Goal: Answer question/provide support: Share knowledge or assist other users

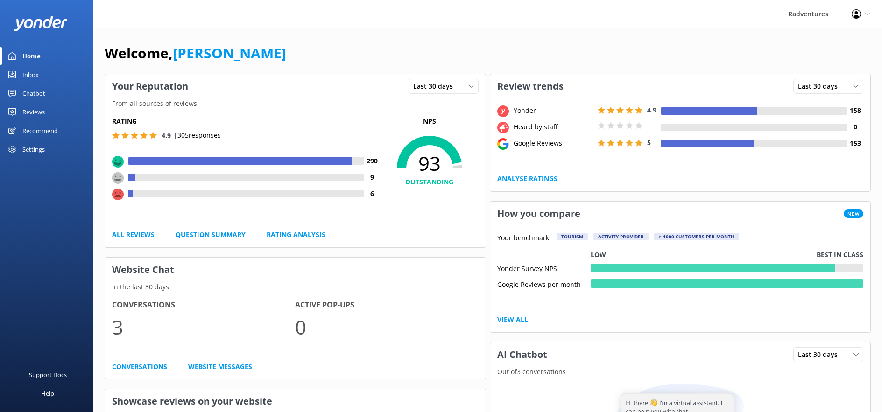
click at [40, 113] on div "Reviews" at bounding box center [33, 112] width 22 height 19
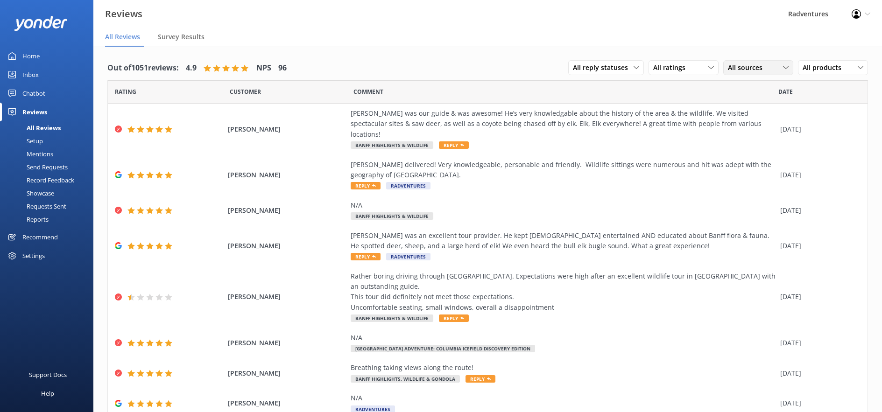
click at [732, 70] on span "All sources" at bounding box center [748, 68] width 40 height 10
click at [745, 103] on div "Yonder survey" at bounding box center [763, 105] width 52 height 9
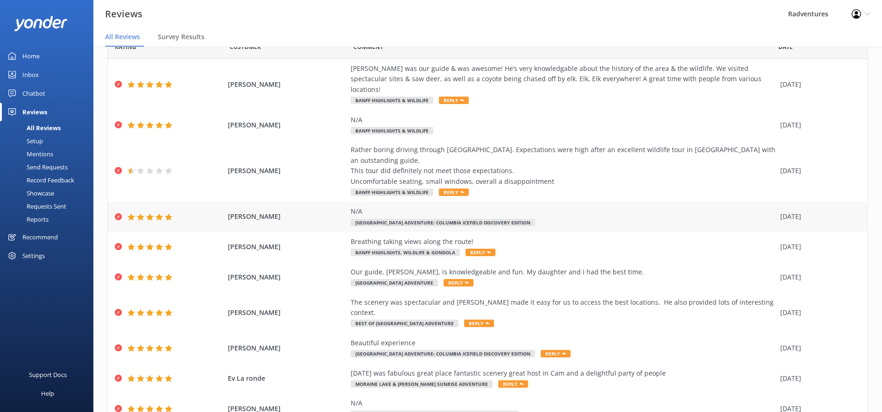
scroll to position [43, 0]
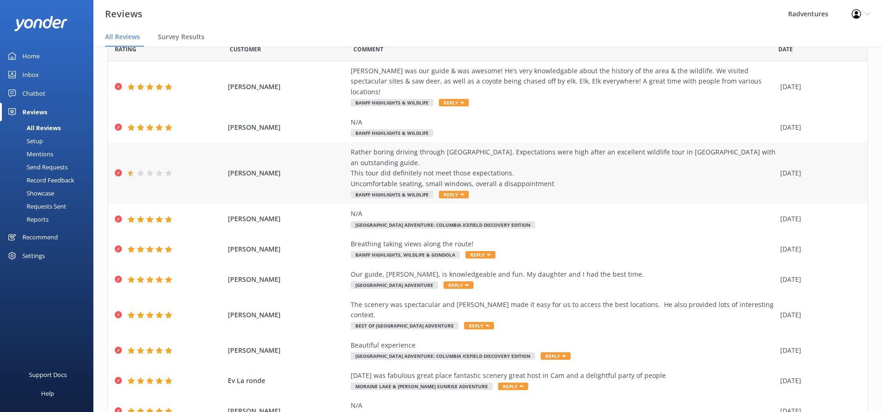
click at [490, 152] on div "Rather boring driving through [GEOGRAPHIC_DATA]. Expectations were high after a…" at bounding box center [563, 168] width 425 height 42
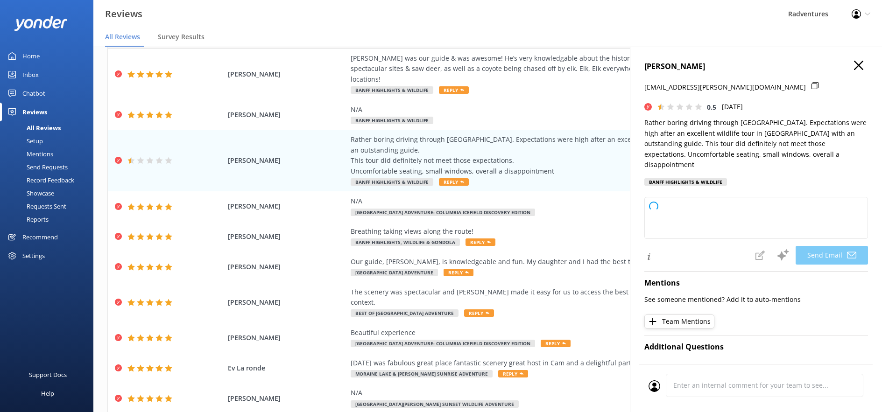
scroll to position [56, 0]
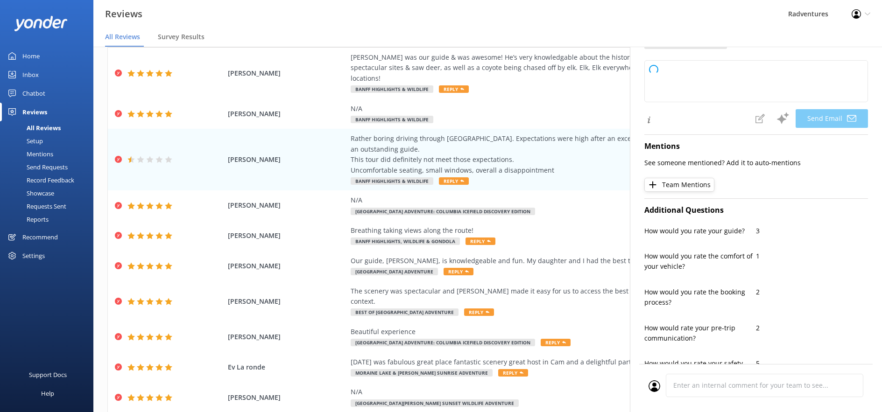
type textarea "Hi [PERSON_NAME], Thank you for sharing your feedback. We're sorry to hear that…"
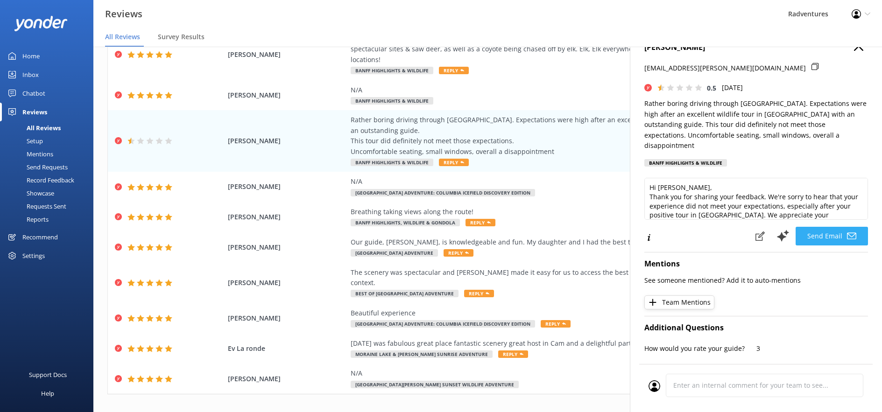
scroll to position [0, 0]
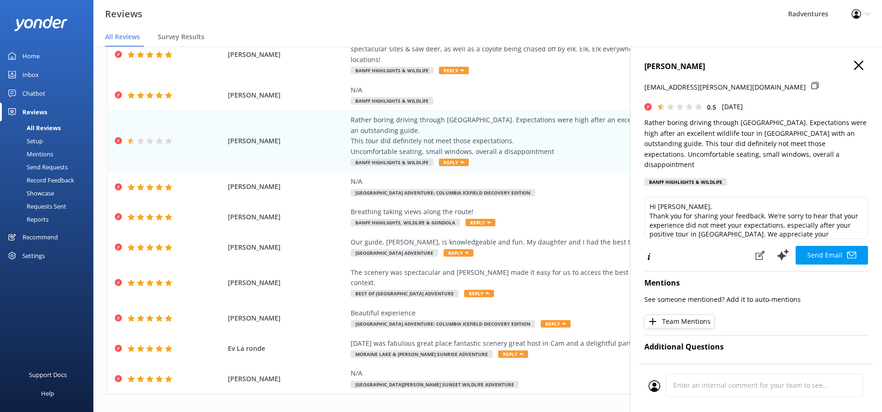
click at [854, 71] on button "button" at bounding box center [858, 66] width 9 height 10
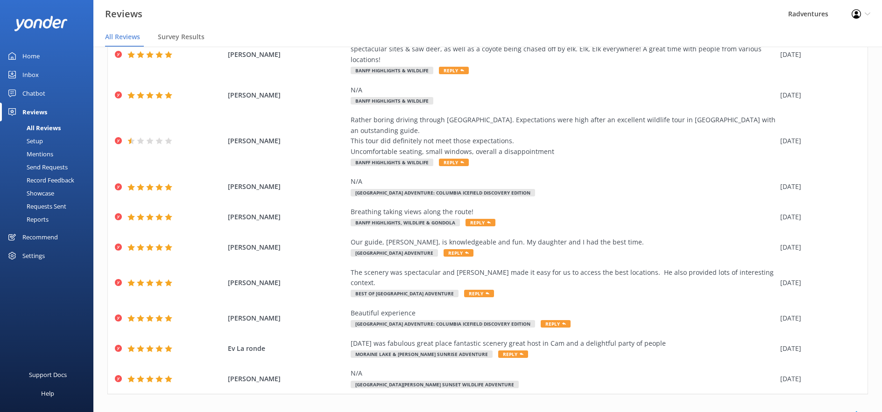
click at [712, 410] on link "2" at bounding box center [718, 414] width 13 height 9
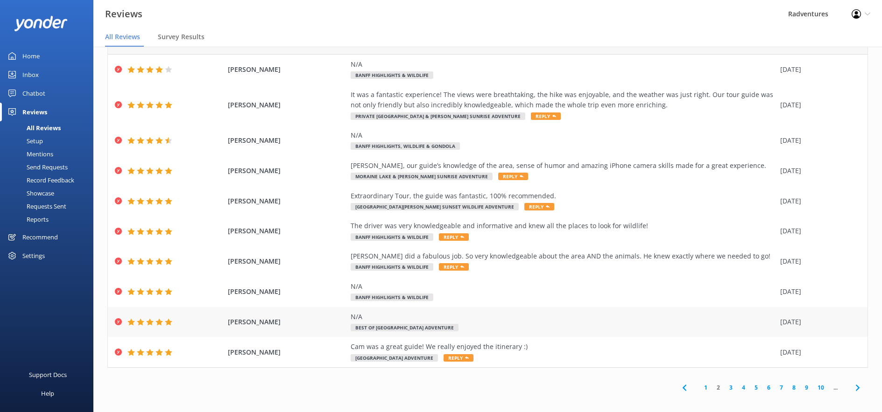
scroll to position [35, 0]
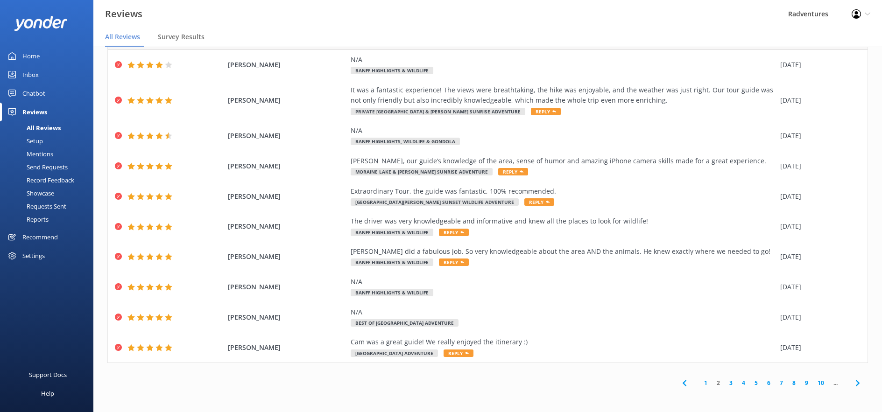
click at [725, 383] on link "3" at bounding box center [731, 383] width 13 height 9
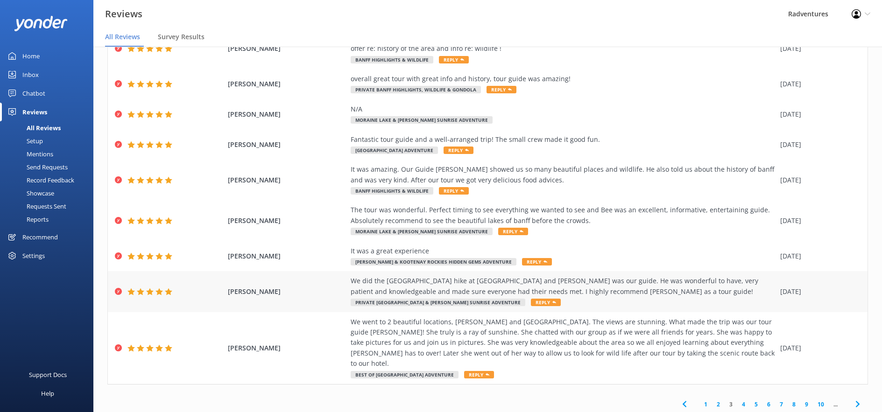
scroll to position [98, 0]
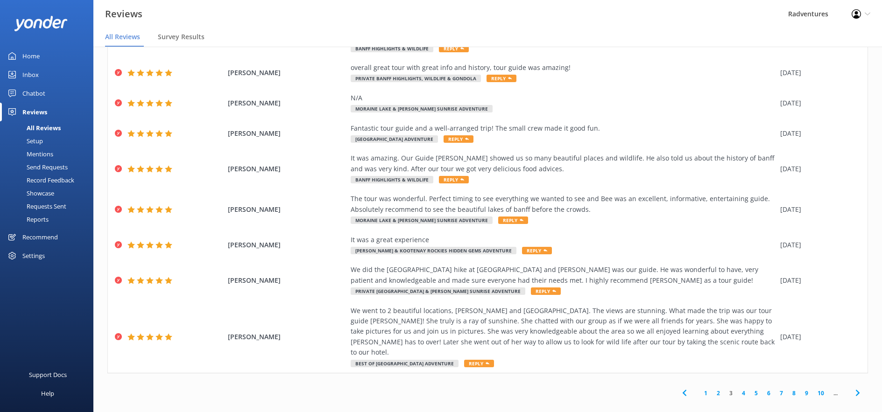
click at [738, 389] on link "4" at bounding box center [744, 393] width 13 height 9
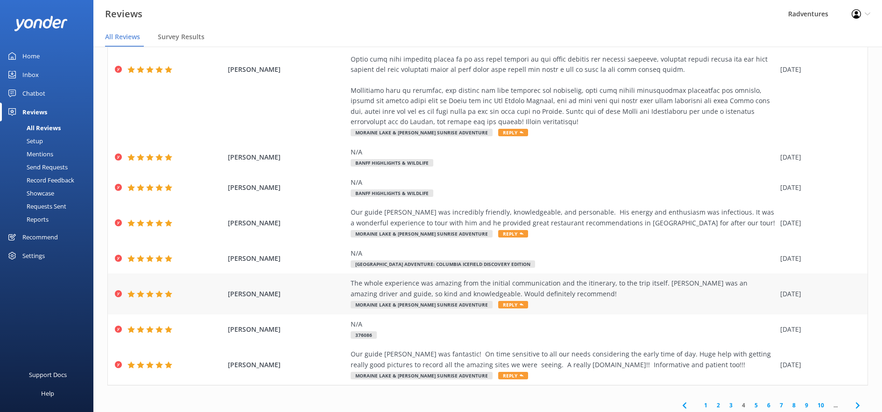
scroll to position [202, 0]
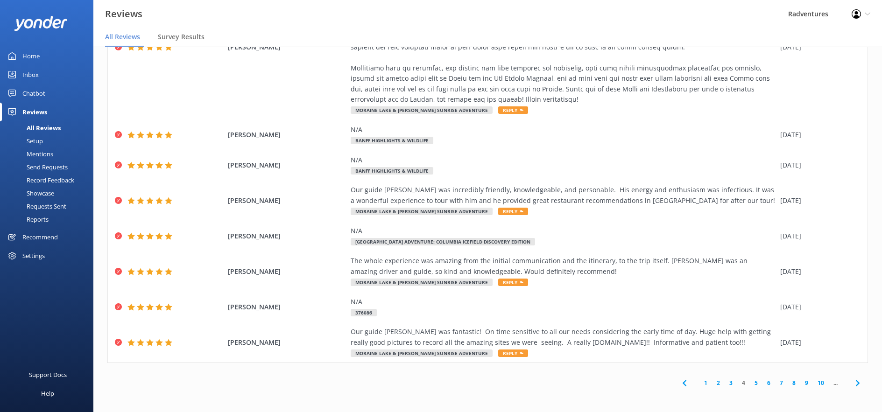
click at [727, 383] on link "3" at bounding box center [731, 383] width 13 height 9
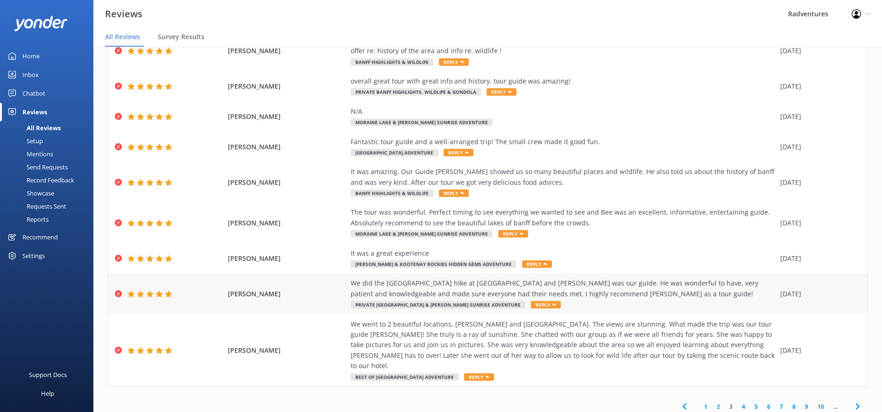
scroll to position [98, 0]
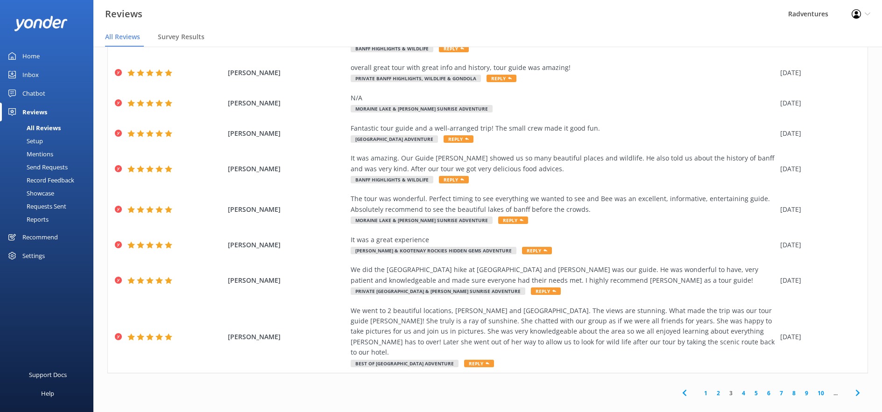
click at [712, 389] on link "2" at bounding box center [718, 393] width 13 height 9
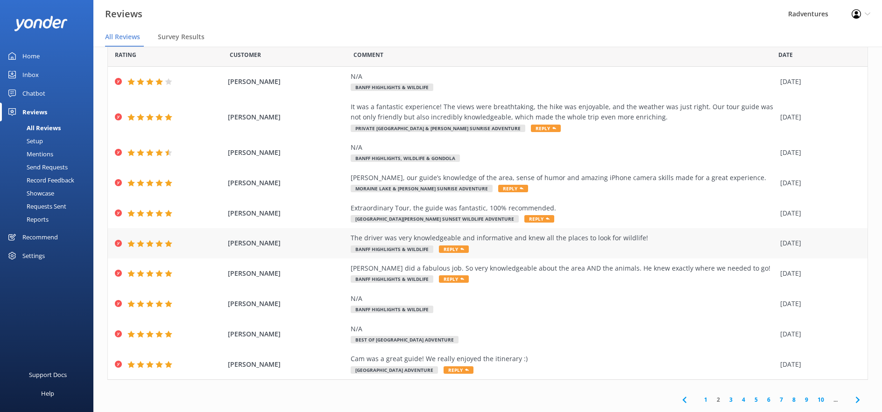
scroll to position [35, 0]
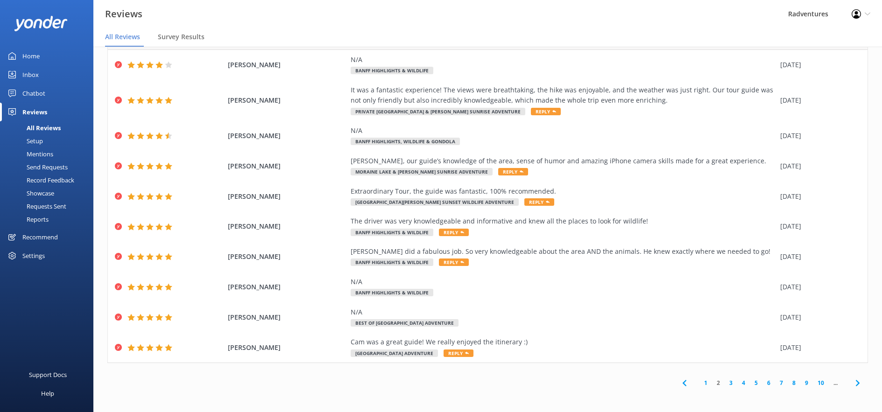
click at [813, 383] on link "10" at bounding box center [821, 383] width 16 height 9
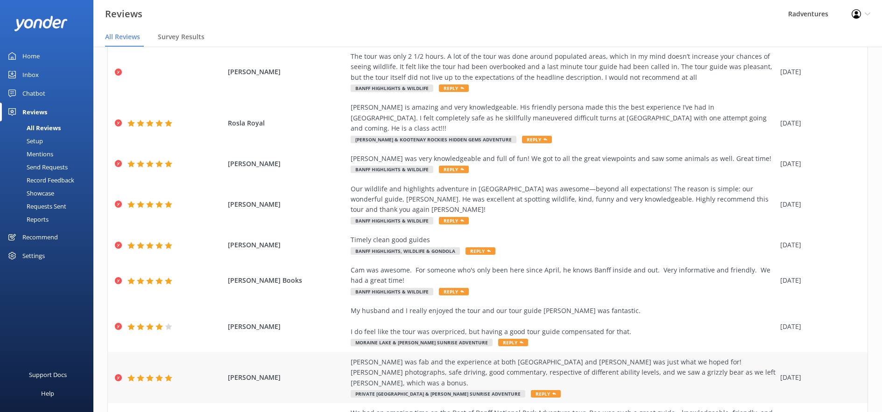
scroll to position [119, 0]
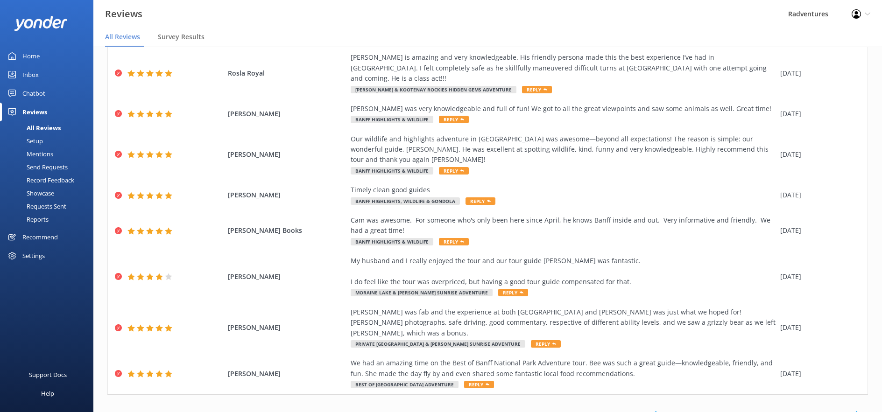
click at [816, 410] on link "15" at bounding box center [821, 414] width 16 height 9
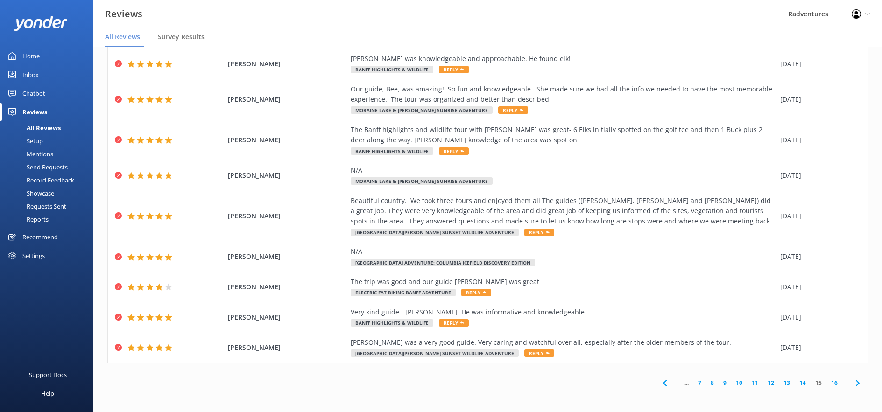
click at [828, 381] on link "16" at bounding box center [835, 383] width 16 height 9
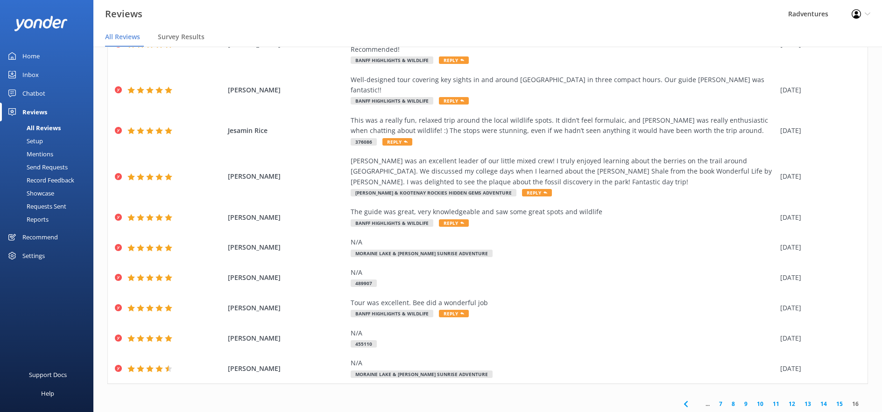
click at [834, 400] on link "15" at bounding box center [840, 404] width 16 height 9
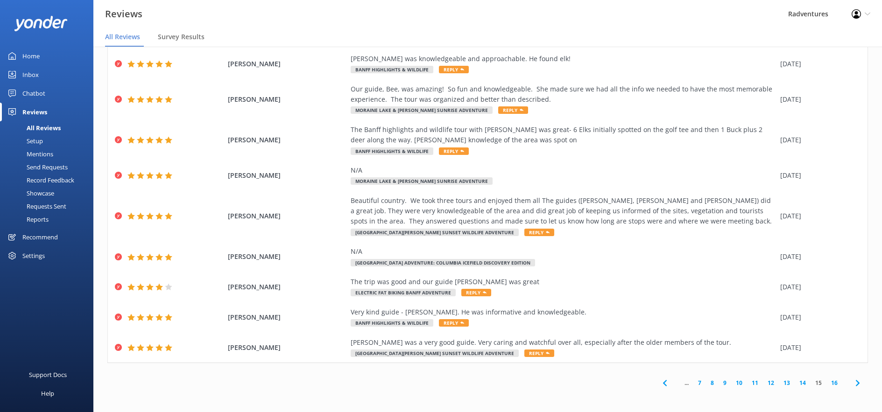
click at [798, 383] on link "14" at bounding box center [803, 383] width 16 height 9
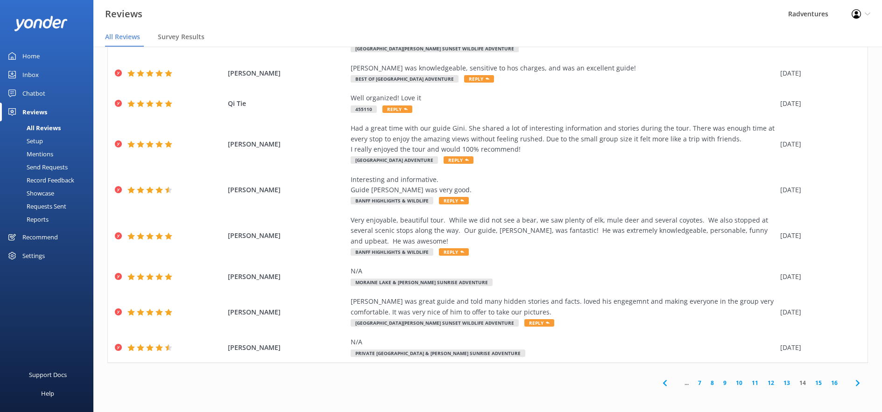
click at [660, 384] on icon at bounding box center [665, 383] width 11 height 11
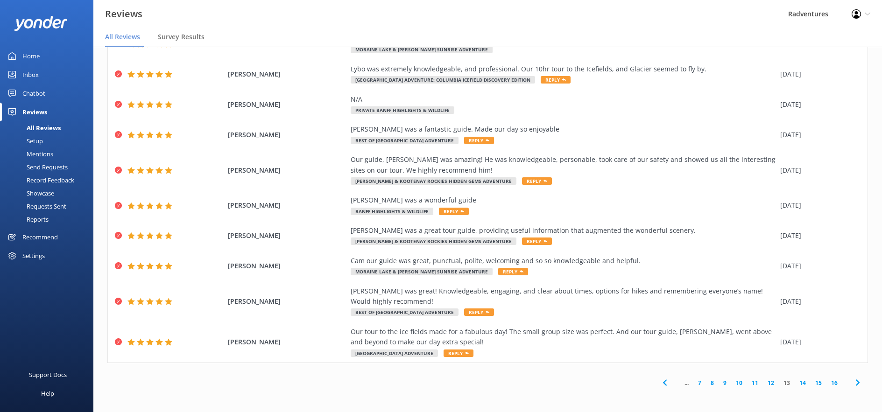
click at [695, 384] on link "7" at bounding box center [700, 383] width 13 height 9
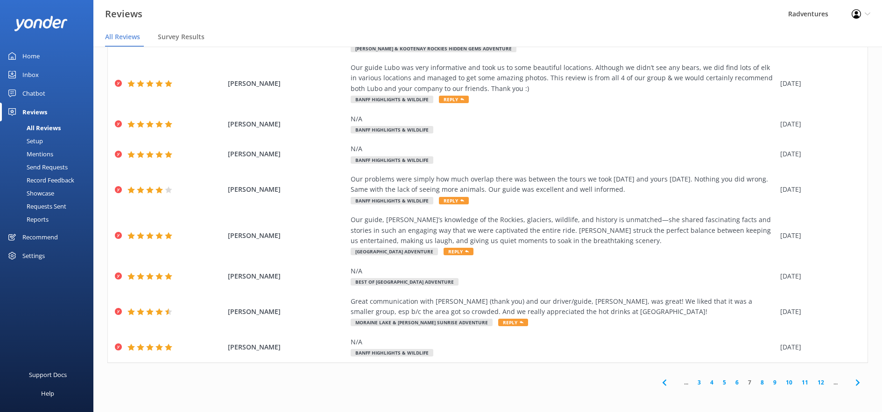
click at [694, 383] on link "3" at bounding box center [699, 382] width 13 height 9
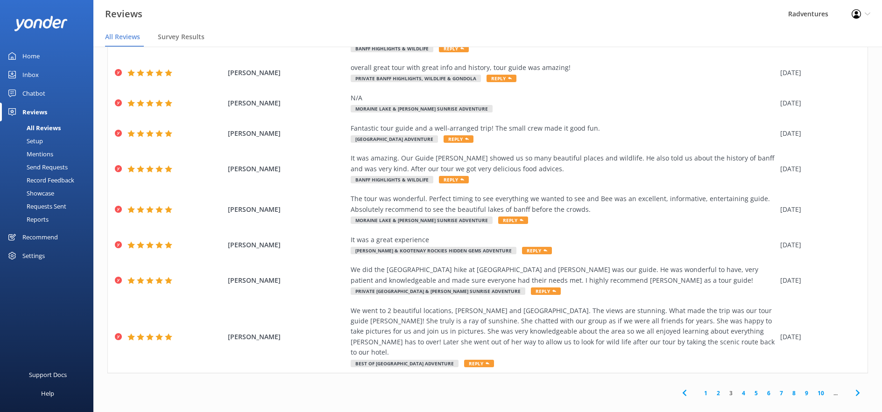
click at [701, 389] on link "1" at bounding box center [706, 393] width 13 height 9
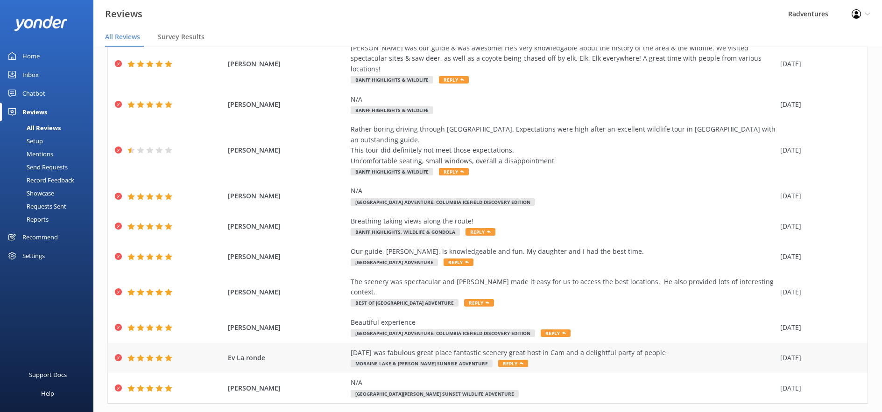
scroll to position [19, 0]
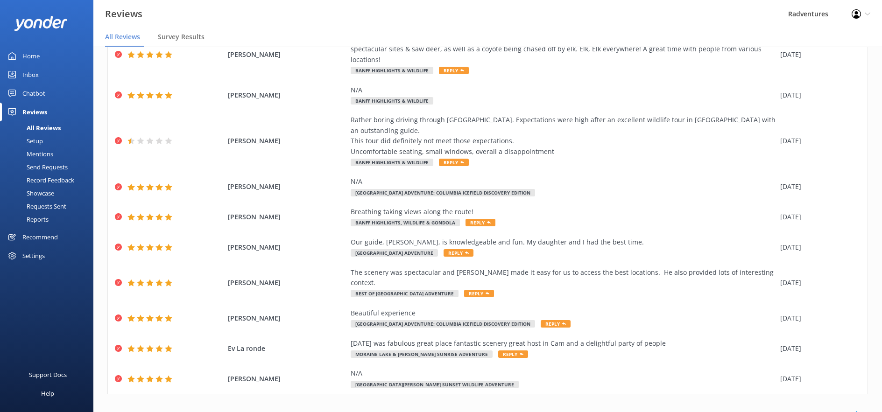
click at [852, 409] on icon at bounding box center [857, 414] width 11 height 11
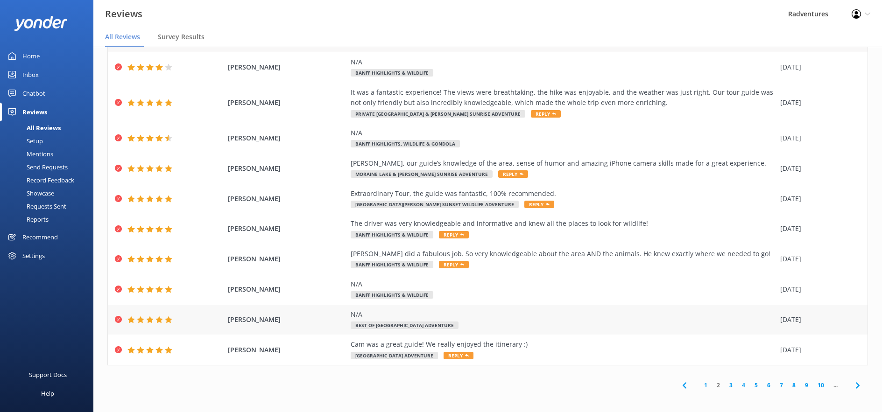
scroll to position [35, 0]
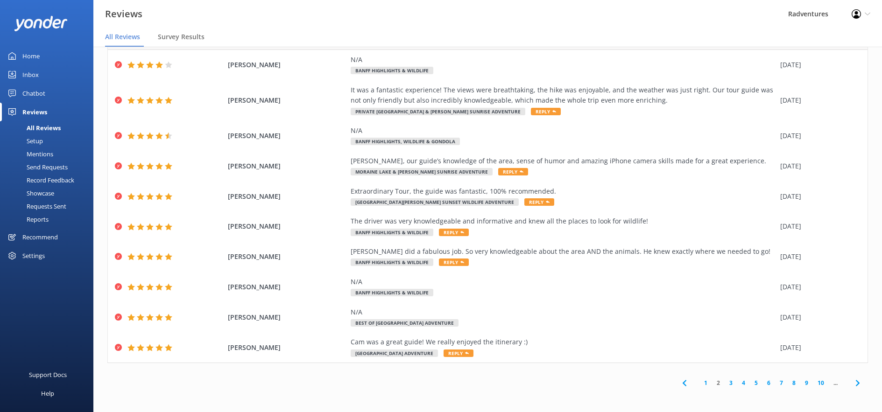
click at [813, 387] on link "10" at bounding box center [821, 383] width 16 height 9
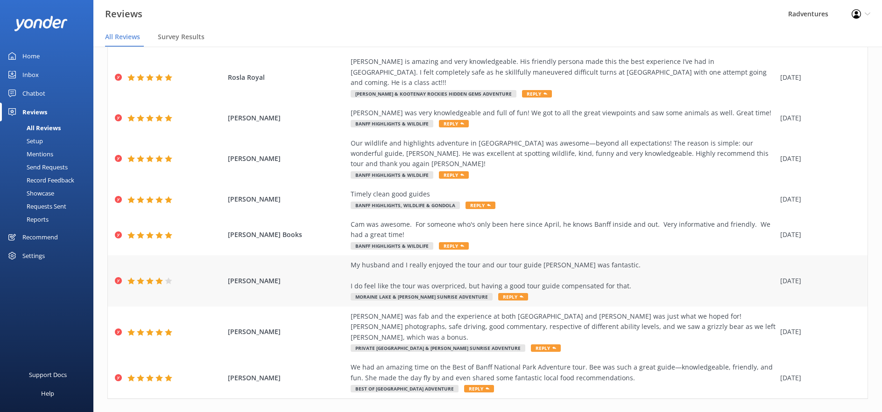
scroll to position [119, 0]
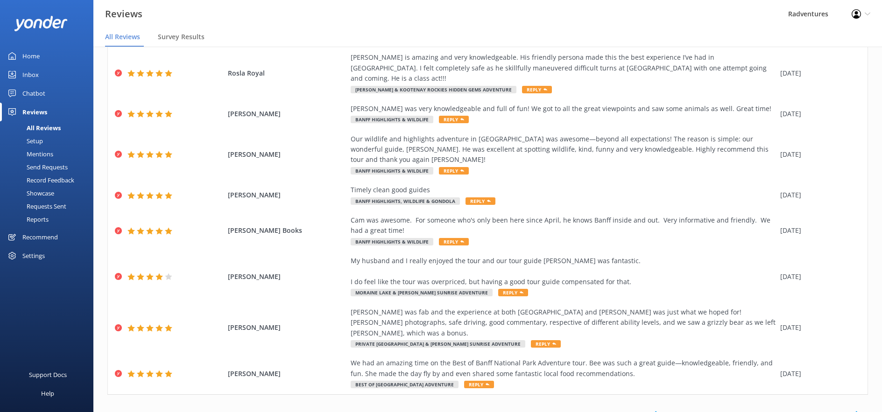
click at [814, 410] on link "15" at bounding box center [821, 414] width 16 height 9
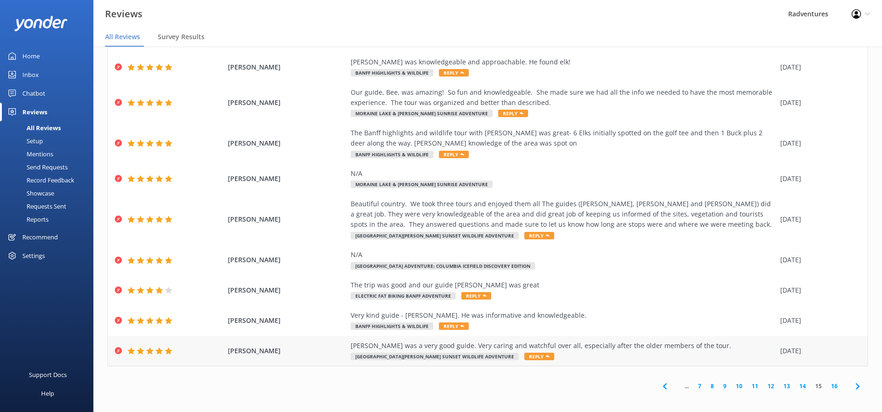
scroll to position [66, 0]
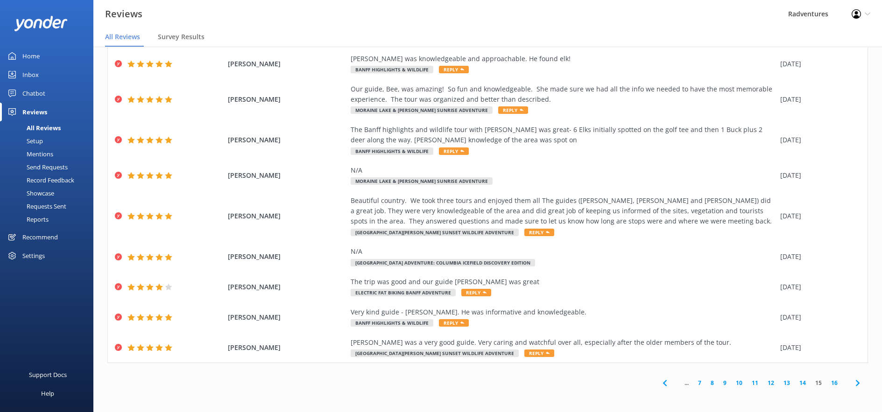
click at [827, 382] on link "16" at bounding box center [835, 383] width 16 height 9
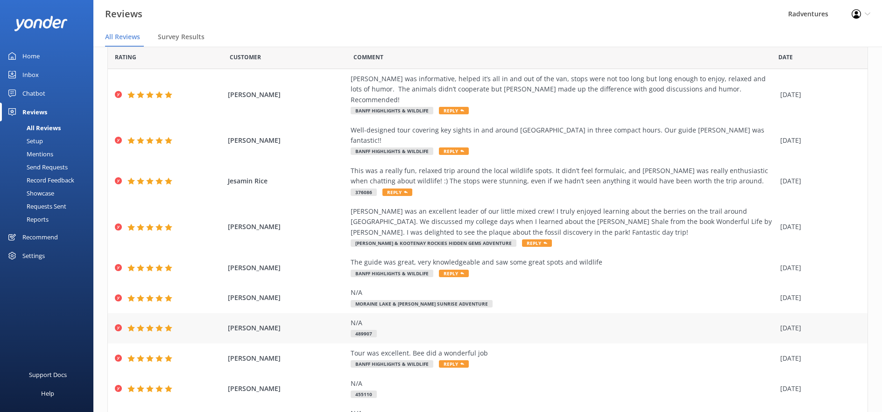
scroll to position [66, 0]
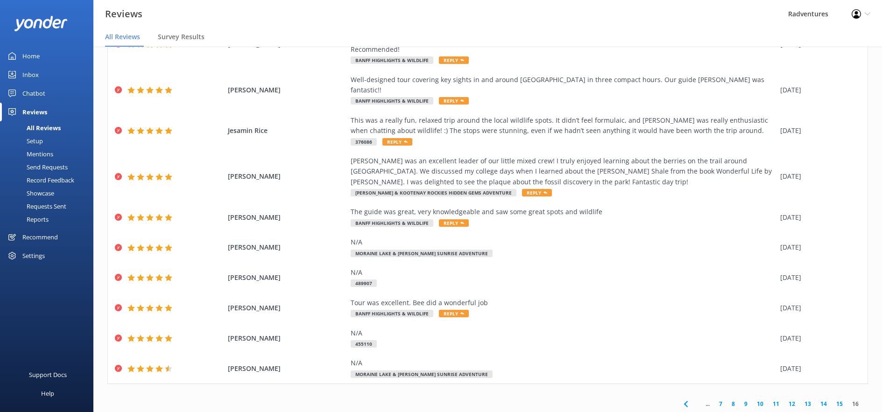
click at [681, 399] on icon at bounding box center [686, 404] width 11 height 11
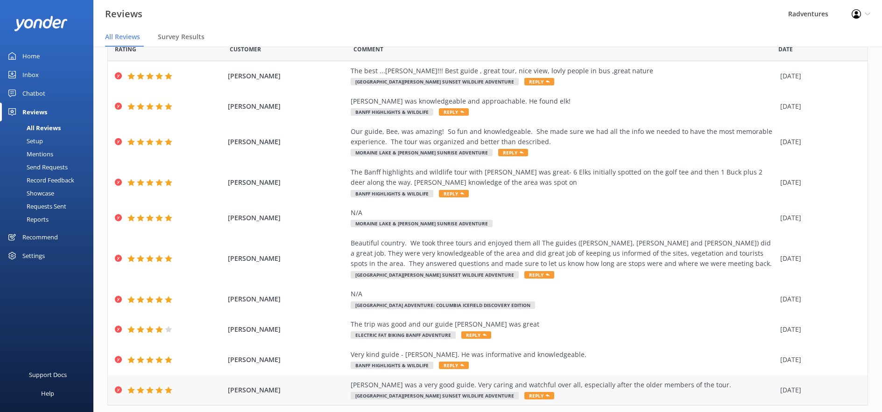
scroll to position [66, 0]
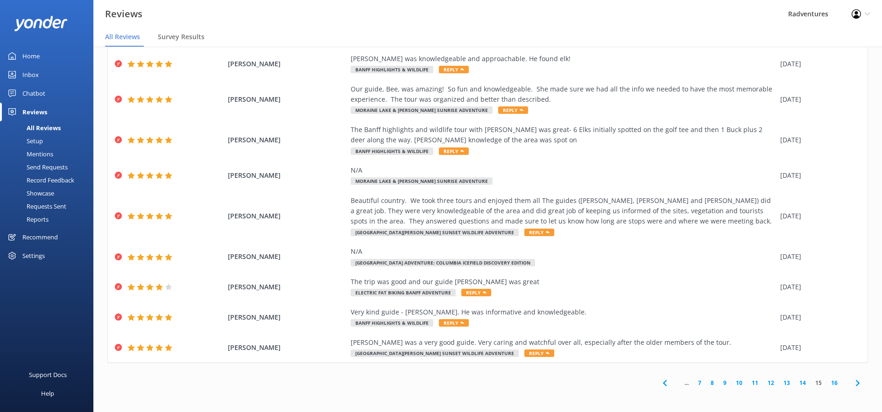
click at [660, 385] on icon at bounding box center [665, 383] width 11 height 11
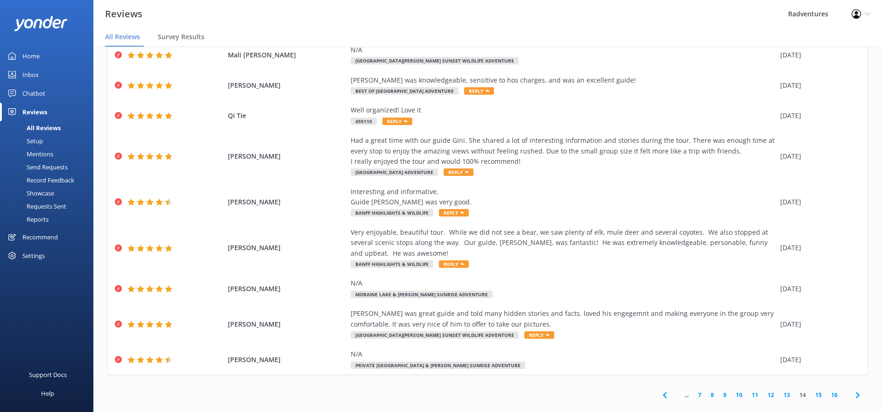
scroll to position [87, 0]
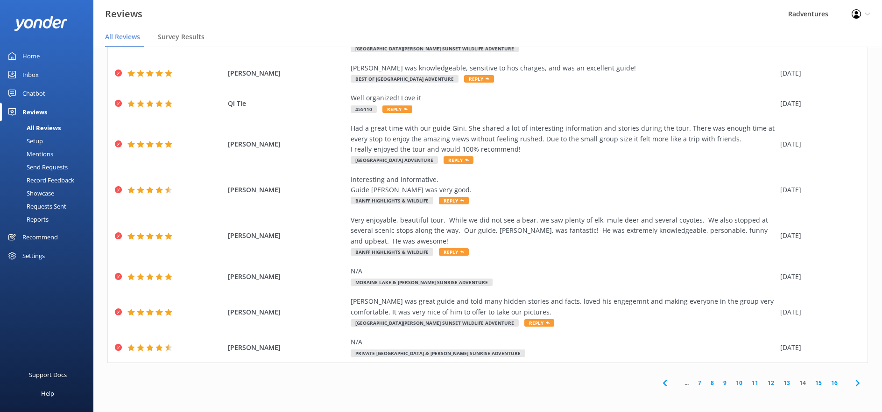
click at [694, 383] on link "7" at bounding box center [700, 383] width 13 height 9
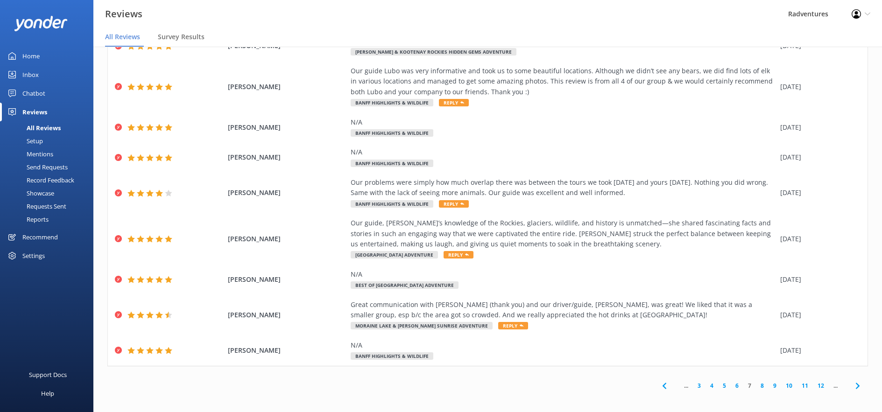
scroll to position [98, 0]
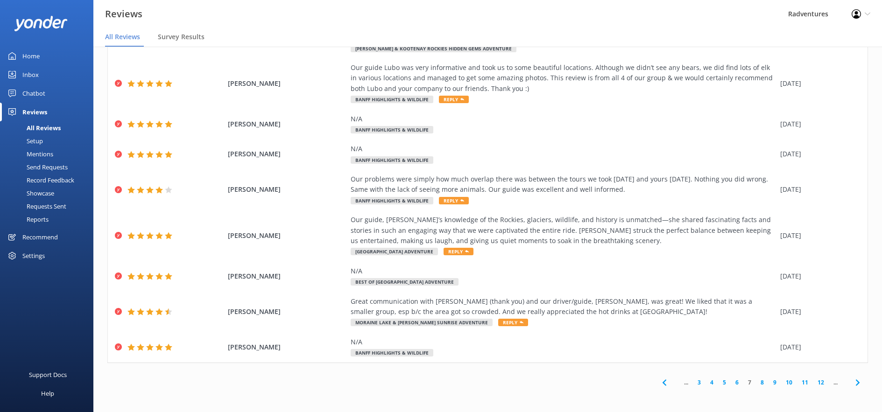
click at [694, 384] on link "3" at bounding box center [699, 382] width 13 height 9
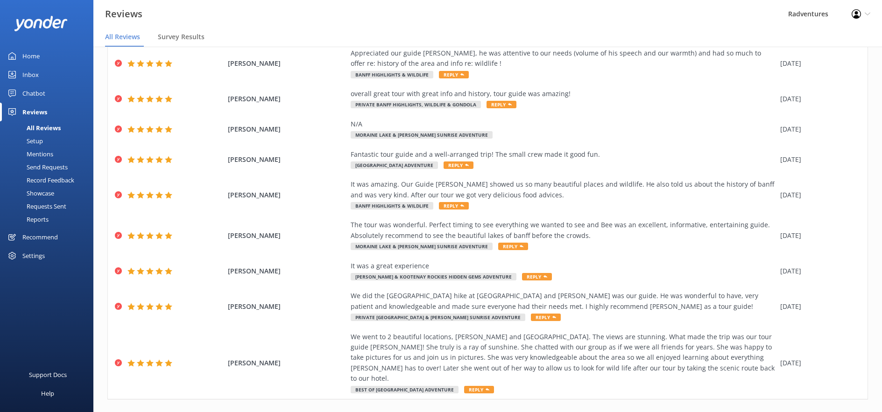
scroll to position [98, 0]
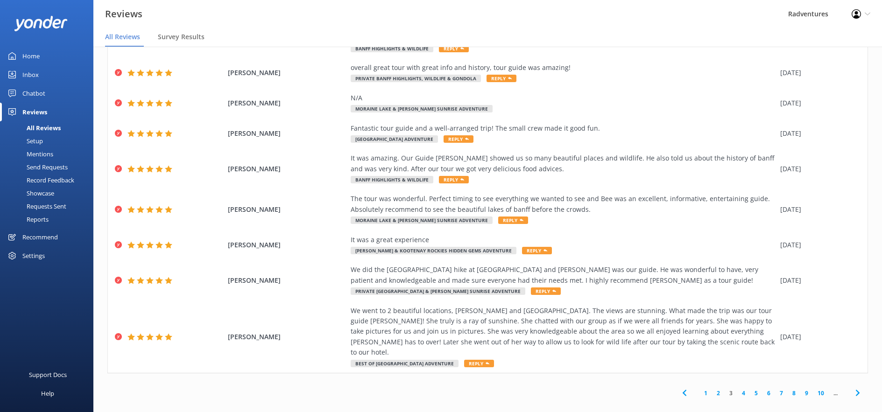
click at [700, 389] on link "1" at bounding box center [706, 393] width 13 height 9
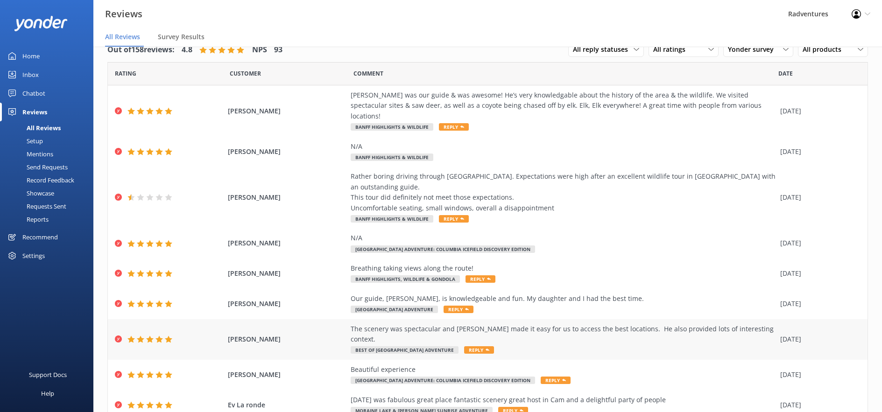
scroll to position [19, 0]
click at [184, 39] on span "Survey Results" at bounding box center [181, 36] width 47 height 9
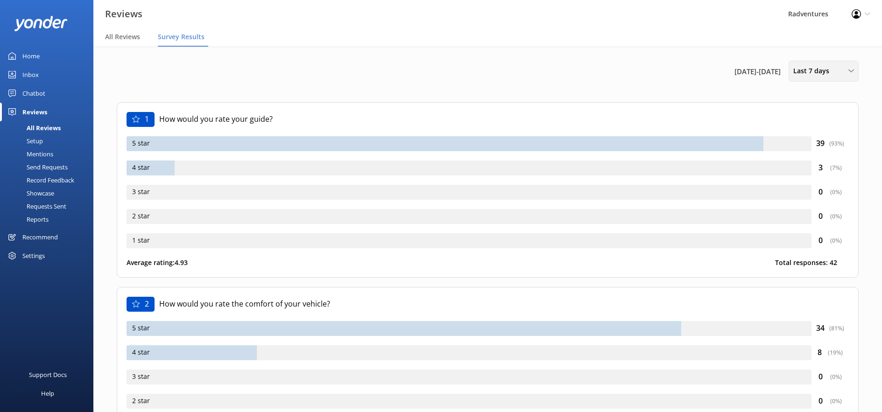
click at [818, 73] on span "Last 7 days" at bounding box center [815, 71] width 42 height 10
click at [822, 112] on div "Last 30 days" at bounding box center [810, 111] width 33 height 9
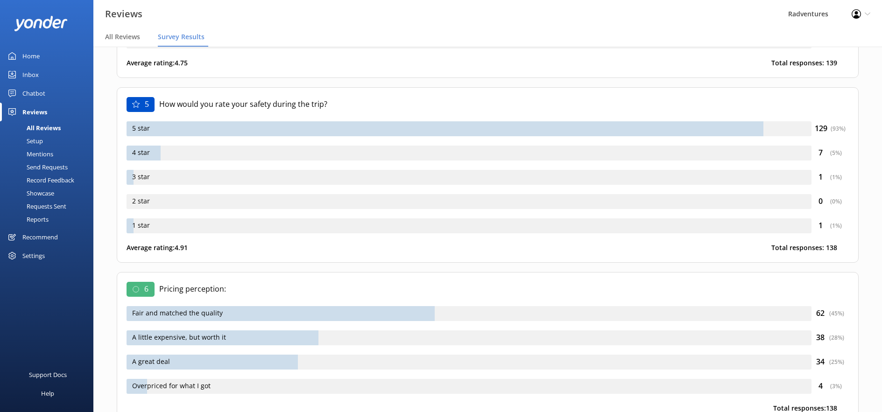
scroll to position [766, 0]
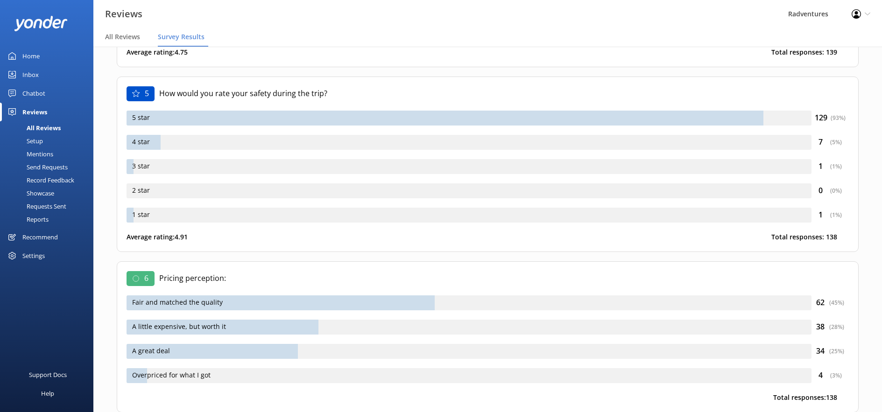
click at [133, 219] on div "1 star" at bounding box center [469, 215] width 685 height 15
click at [131, 217] on div "1 star" at bounding box center [469, 215] width 685 height 15
click at [141, 215] on div "1 star" at bounding box center [469, 215] width 685 height 15
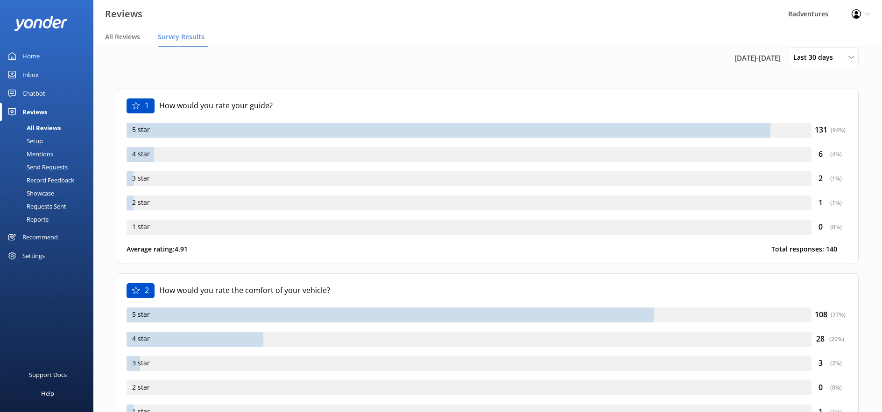
scroll to position [0, 0]
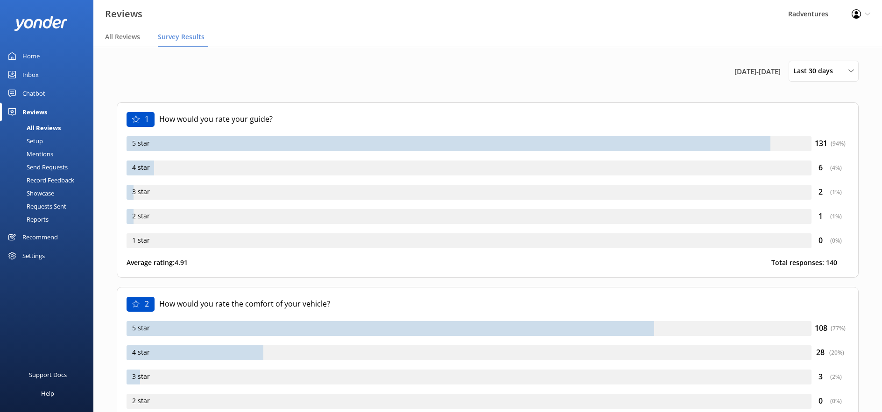
click at [119, 131] on div "1 How would you rate your guide? 5 star 131 ( 94 %) 4 star 6 ( 4 %) 3 star 2 ( …" at bounding box center [488, 190] width 742 height 176
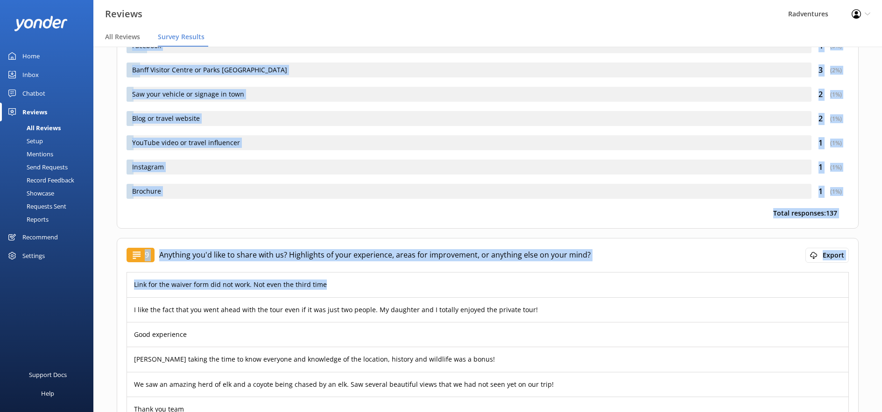
scroll to position [1647, 0]
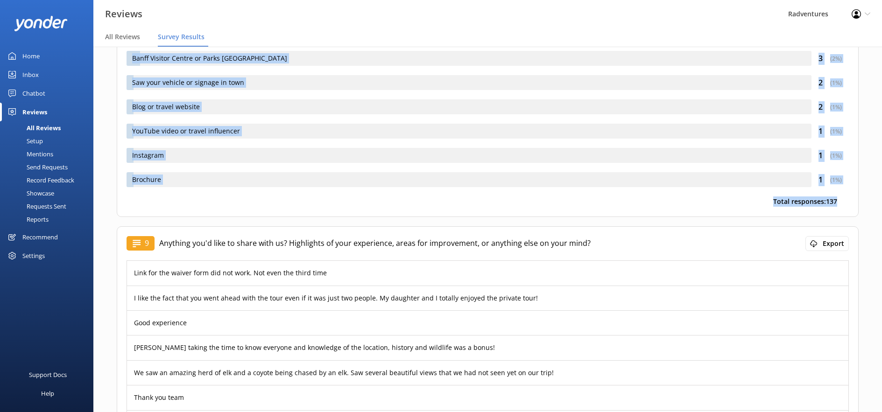
drag, startPoint x: 146, startPoint y: 139, endPoint x: 852, endPoint y: 203, distance: 708.7
click at [852, 203] on div "[DATE] - [DATE] Last 30 days Last 7 days Last 30 days Last 90 days Last 180 day…" at bounding box center [488, 117] width 765 height 3435
copy div "1 How would you rate your guide? 5 star 131 ( 94 %) 4 star 6 ( 4 %) 3 star 2 ( …"
click at [336, 212] on div "8 How did you hear about Radventures? TripAdvisor or Viator 45 ( 33 %) Google 4…" at bounding box center [488, 32] width 742 height 370
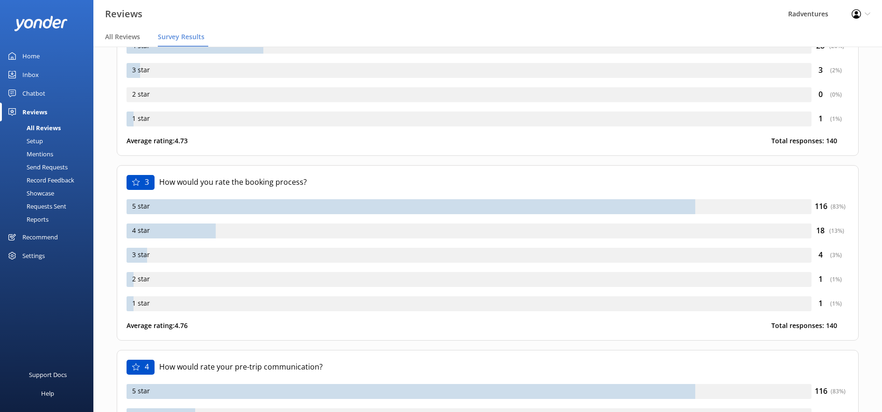
scroll to position [0, 0]
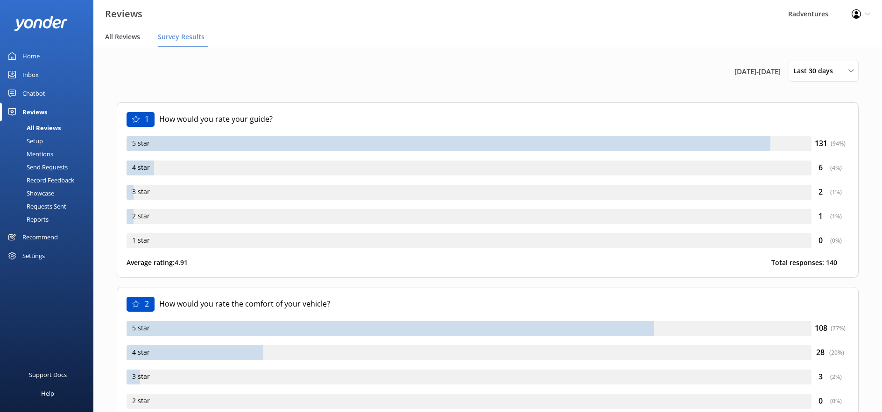
click at [125, 38] on span "All Reviews" at bounding box center [122, 36] width 35 height 9
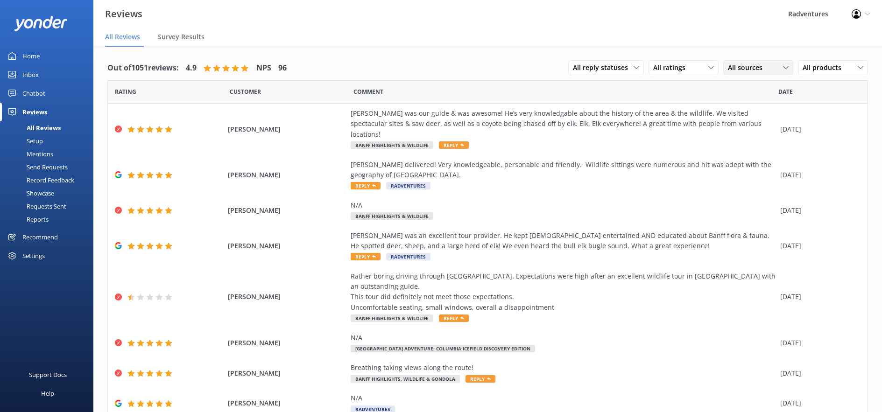
click at [738, 70] on span "All sources" at bounding box center [748, 68] width 40 height 10
click at [751, 106] on div "Yonder survey" at bounding box center [763, 105] width 52 height 9
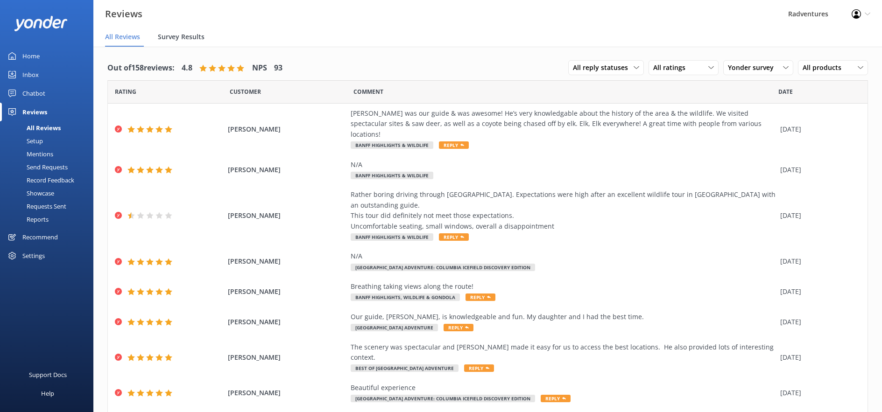
click at [191, 32] on span "Survey Results" at bounding box center [181, 36] width 47 height 9
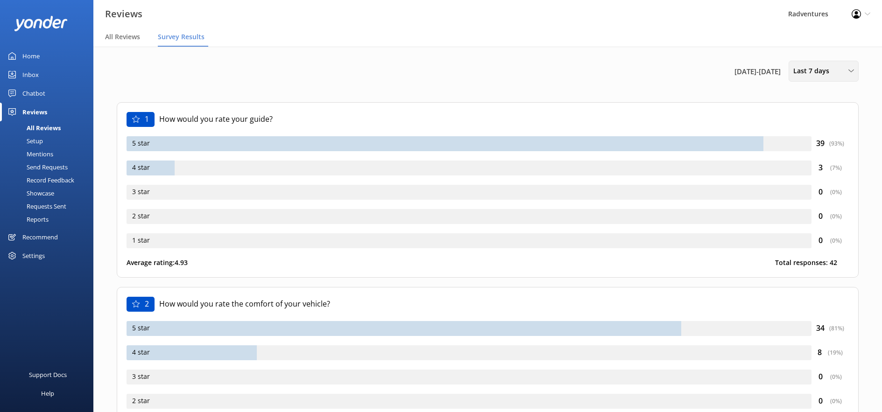
click at [823, 75] on span "Last 7 days" at bounding box center [815, 71] width 42 height 10
click at [821, 111] on div "Last 30 days" at bounding box center [810, 111] width 33 height 9
click at [132, 41] on span "All Reviews" at bounding box center [122, 36] width 35 height 9
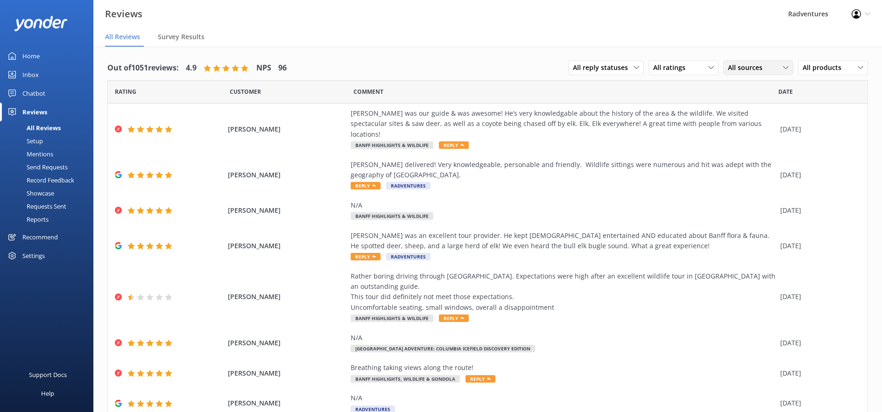
click at [758, 71] on span "All sources" at bounding box center [748, 68] width 40 height 10
click at [761, 101] on link "Yonder survey" at bounding box center [765, 106] width 83 height 19
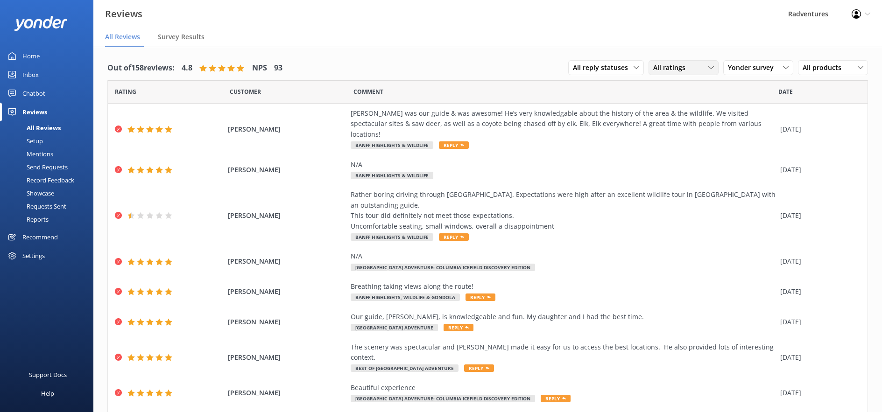
click at [696, 70] on div "All ratings" at bounding box center [683, 68] width 65 height 10
click at [681, 143] on div "Detractors" at bounding box center [683, 143] width 43 height 9
